Goal: Task Accomplishment & Management: Manage account settings

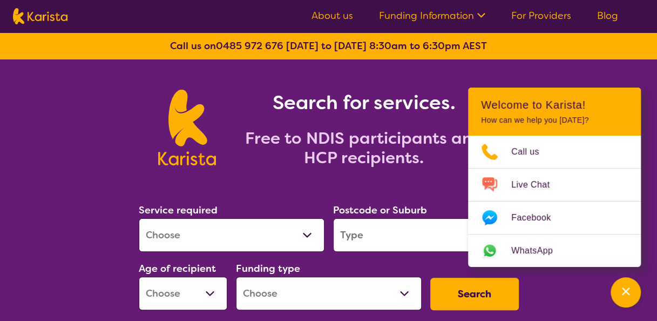
click at [531, 12] on link "For Providers" at bounding box center [541, 15] width 60 height 13
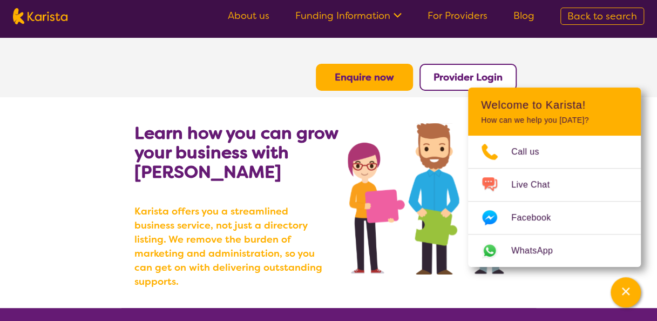
click at [471, 78] on b "Provider Login" at bounding box center [467, 77] width 69 height 13
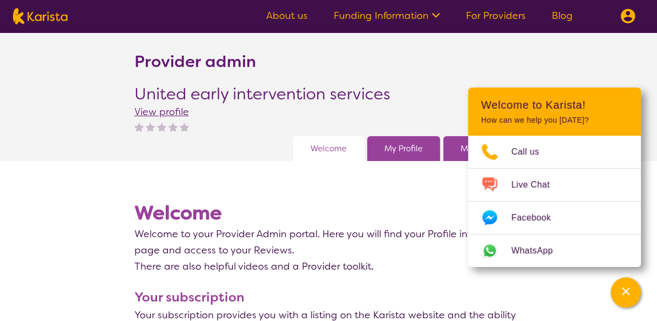
click at [403, 150] on link "My Profile" at bounding box center [403, 148] width 38 height 16
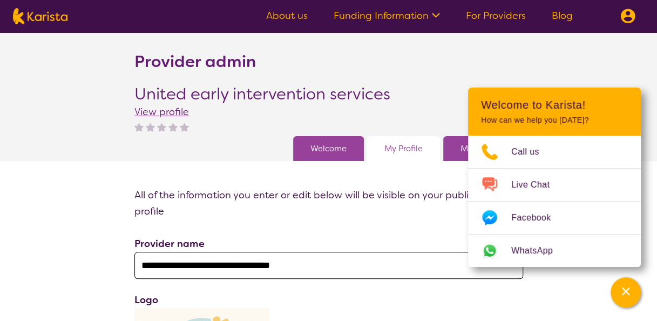
click at [559, 64] on section "Provider admin United early intervention services View profile Welcome My Profi…" at bounding box center [328, 96] width 657 height 128
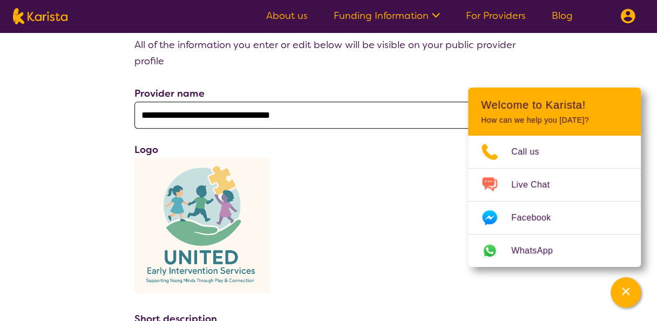
scroll to position [152, 0]
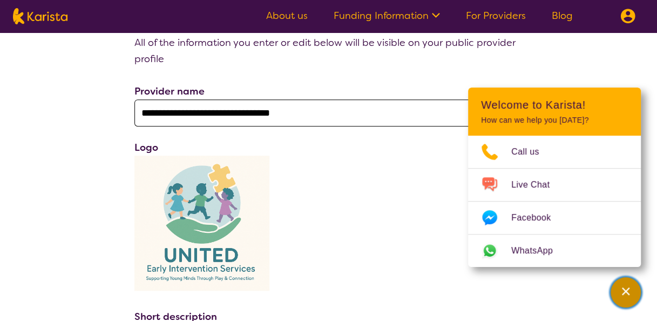
click at [628, 290] on icon "Channel Menu" at bounding box center [625, 291] width 11 height 11
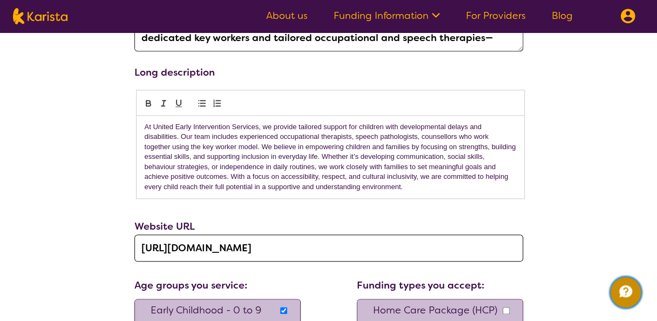
scroll to position [468, 0]
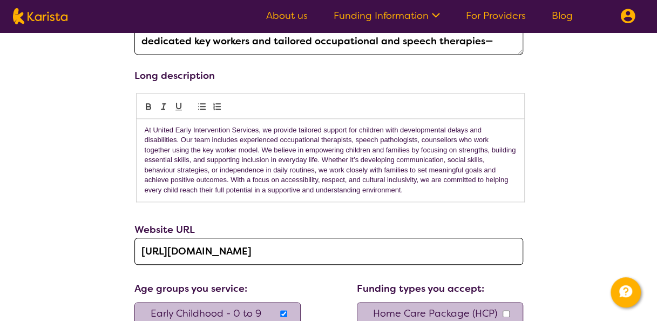
click at [419, 137] on p "At United Early Intervention Services, we provide tailored support for children…" at bounding box center [330, 160] width 371 height 70
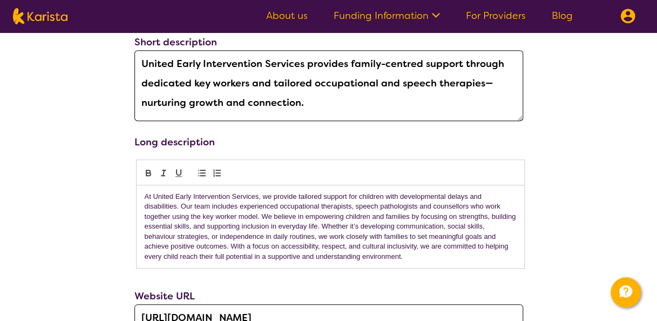
scroll to position [426, 0]
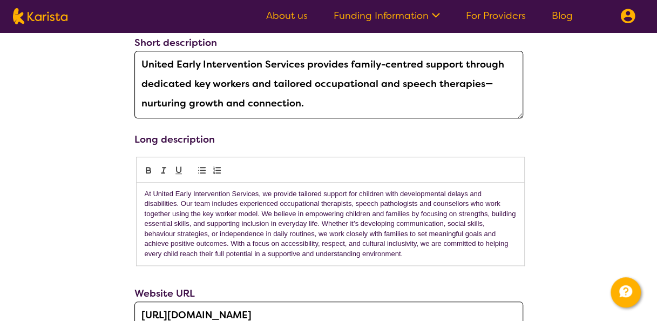
drag, startPoint x: 519, startPoint y: 114, endPoint x: 528, endPoint y: 135, distance: 23.0
click at [528, 135] on div "**********" at bounding box center [329, 234] width 406 height 946
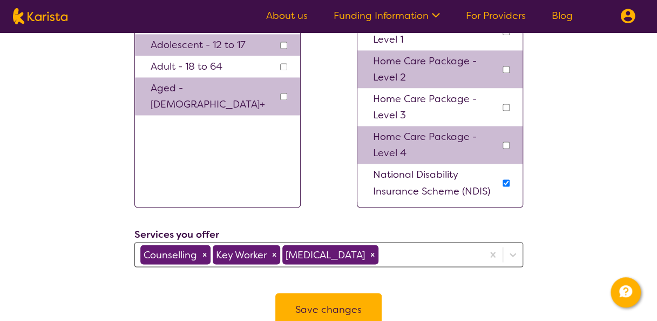
scroll to position [799, 0]
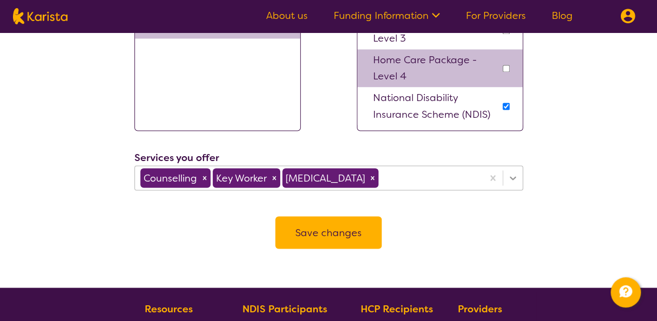
click at [515, 190] on div "Counselling Key Worker Occupational therapy" at bounding box center [328, 177] width 389 height 25
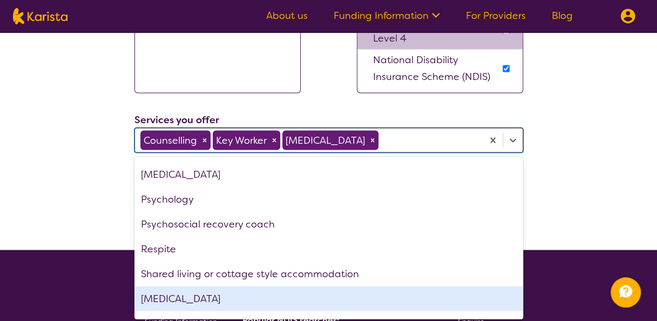
scroll to position [494, 0]
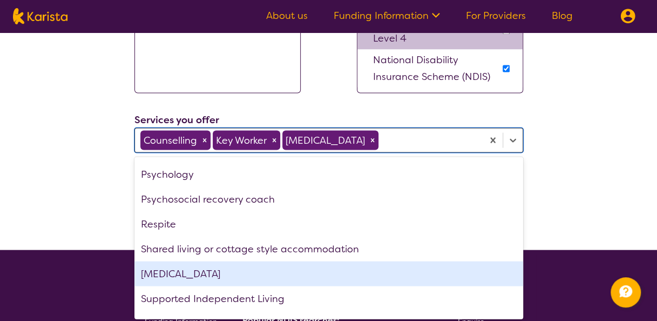
click at [337, 270] on div "[MEDICAL_DATA]" at bounding box center [328, 273] width 389 height 25
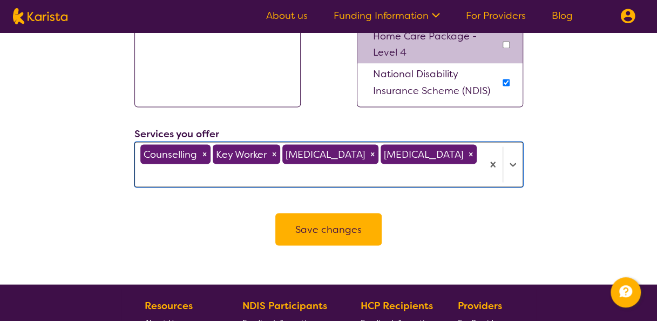
scroll to position [899, 0]
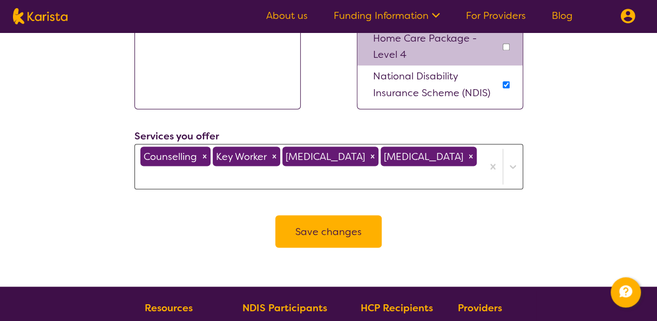
click at [356, 232] on button "Save changes" at bounding box center [328, 231] width 106 height 32
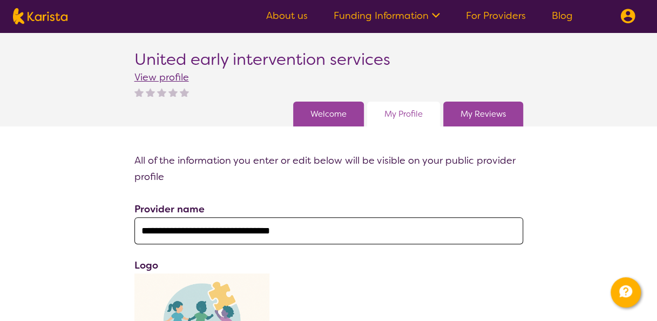
scroll to position [0, 0]
